Goal: Task Accomplishment & Management: Manage account settings

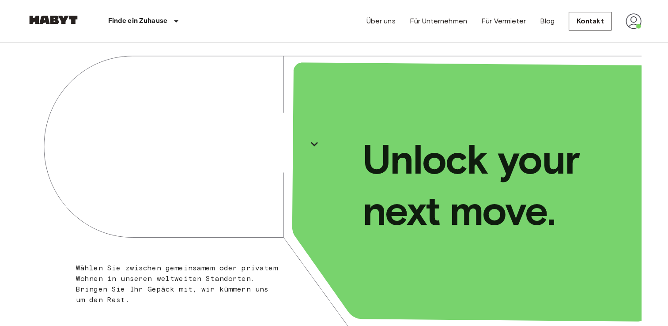
click at [630, 25] on img at bounding box center [634, 21] width 16 height 16
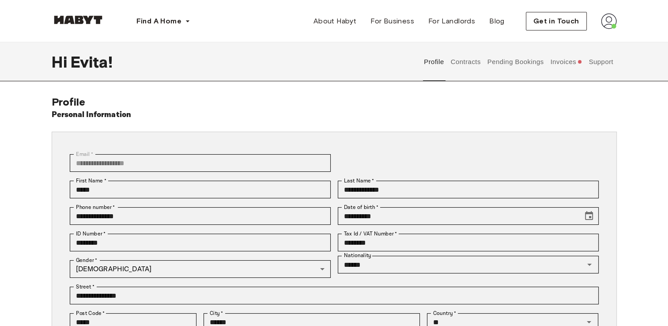
click at [473, 60] on button "Contracts" at bounding box center [465, 61] width 32 height 39
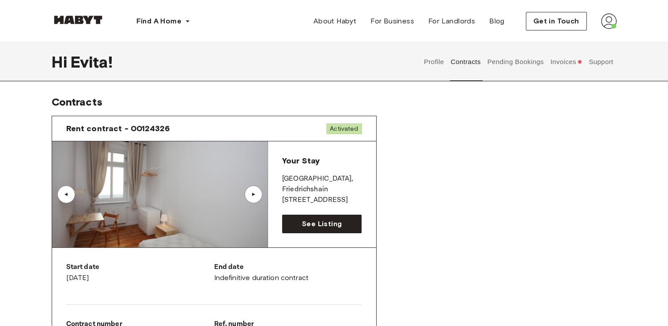
click at [507, 67] on button "Pending Bookings" at bounding box center [515, 61] width 59 height 39
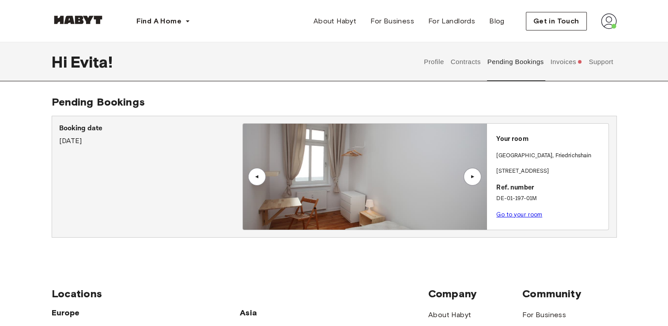
click at [561, 57] on button "Invoices" at bounding box center [566, 61] width 34 height 39
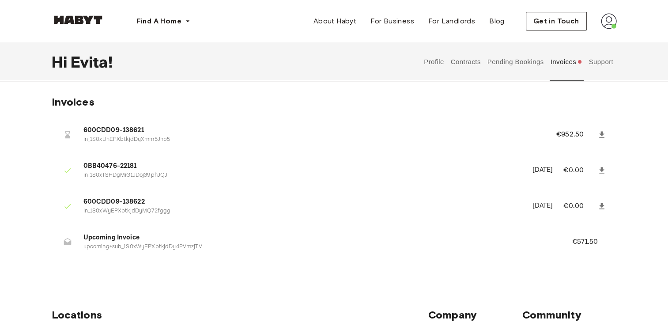
click at [91, 166] on span "0BB40476-22181" at bounding box center [302, 166] width 438 height 10
click at [113, 207] on p "in_1S0xWyEPXbtkjdDyMQ72fggg" at bounding box center [302, 211] width 438 height 8
